Goal: Information Seeking & Learning: Compare options

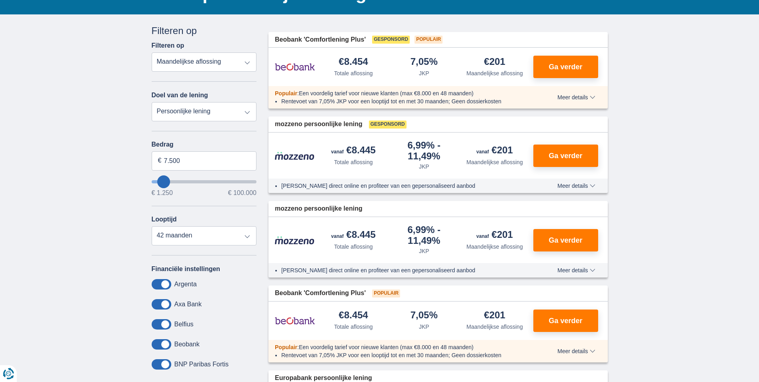
scroll to position [80, 0]
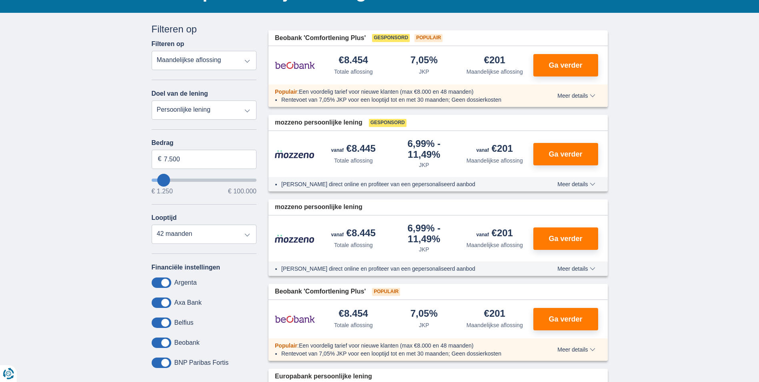
type input "11250"
type input "11.250"
select select "60"
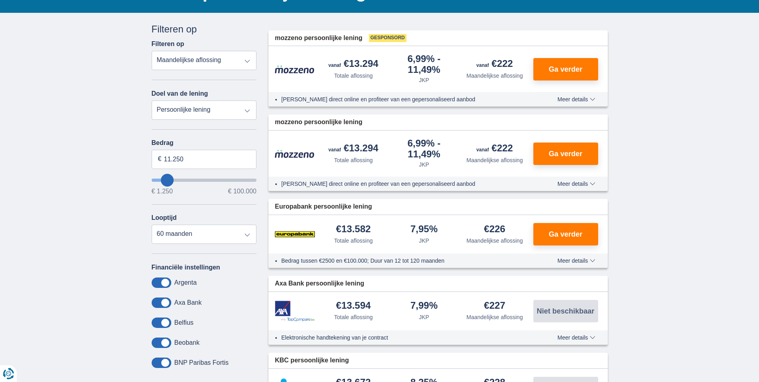
type input "12.250"
type input "14250"
click at [189, 162] on input "14.250" at bounding box center [204, 159] width 105 height 19
drag, startPoint x: 188, startPoint y: 160, endPoint x: 174, endPoint y: 158, distance: 14.6
click at [174, 158] on input "14.250" at bounding box center [204, 159] width 105 height 19
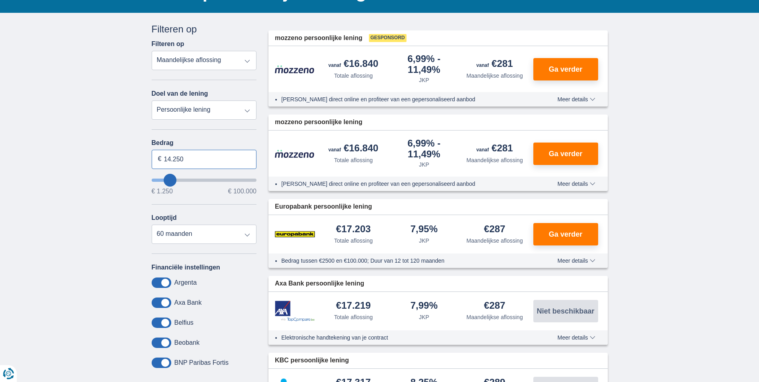
click at [207, 160] on input "14.250" at bounding box center [204, 159] width 105 height 19
drag, startPoint x: 207, startPoint y: 160, endPoint x: 193, endPoint y: 156, distance: 14.2
click at [193, 156] on input "14.250" at bounding box center [204, 159] width 105 height 19
type input "40.000"
type input "40250"
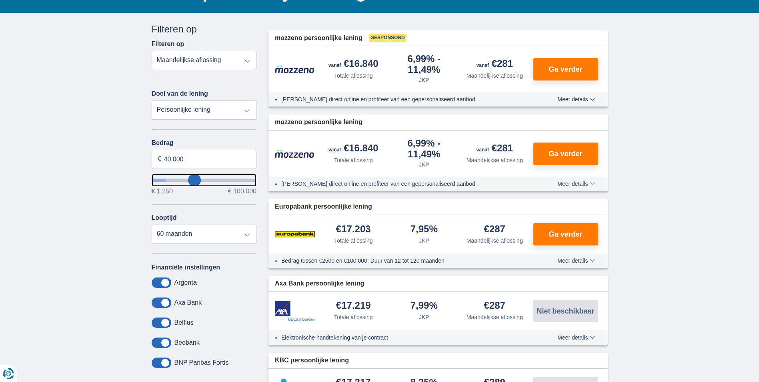
select select "120"
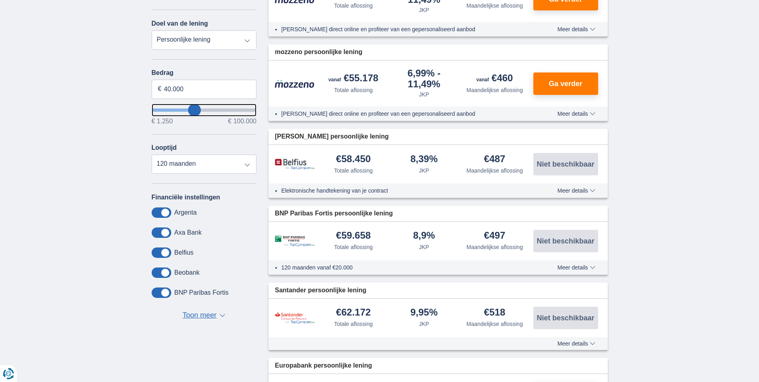
scroll to position [200, 0]
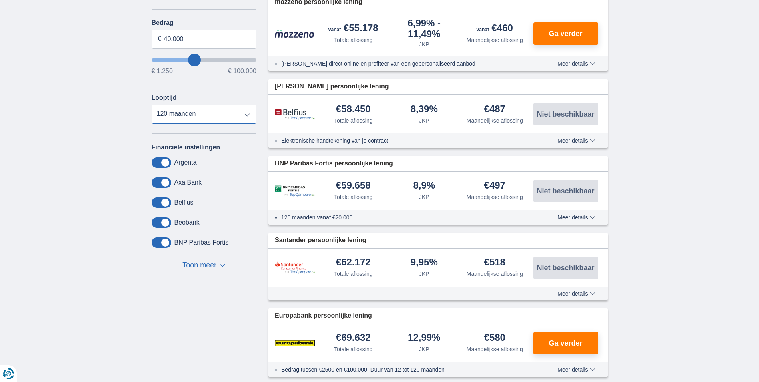
click at [236, 106] on select "12 maanden 18 maanden 24 maanden 30 maanden 36 maanden 42 maanden 48 maanden 60…" at bounding box center [204, 113] width 105 height 19
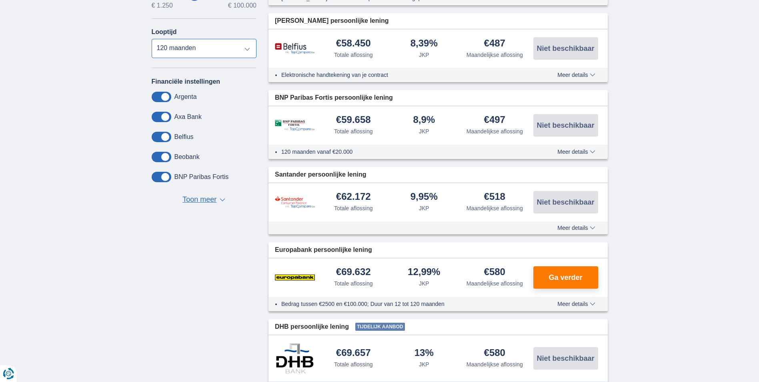
scroll to position [280, 0]
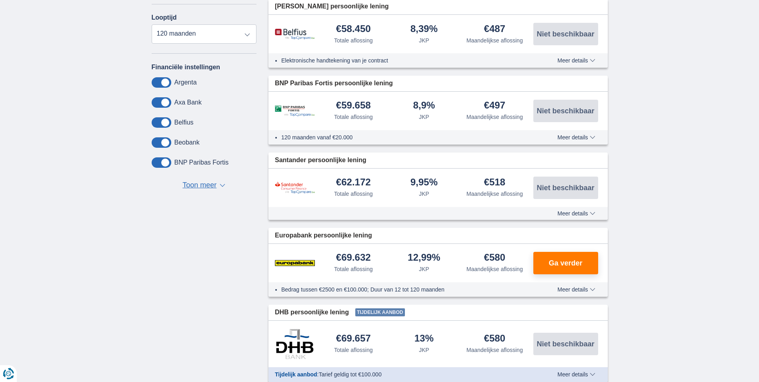
click at [215, 180] on span "Toon meer" at bounding box center [199, 185] width 34 height 10
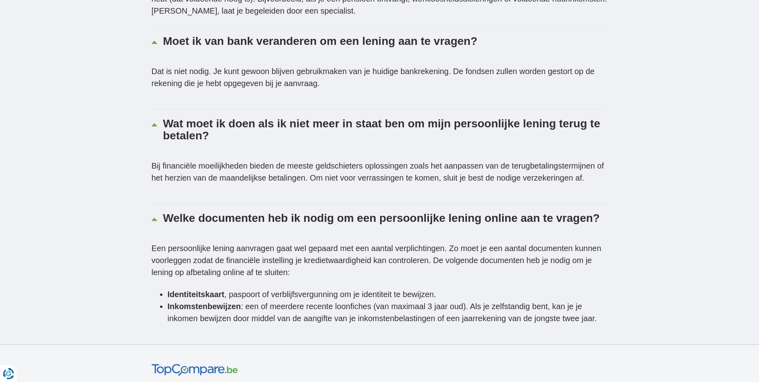
scroll to position [1881, 0]
